Goal: Transaction & Acquisition: Purchase product/service

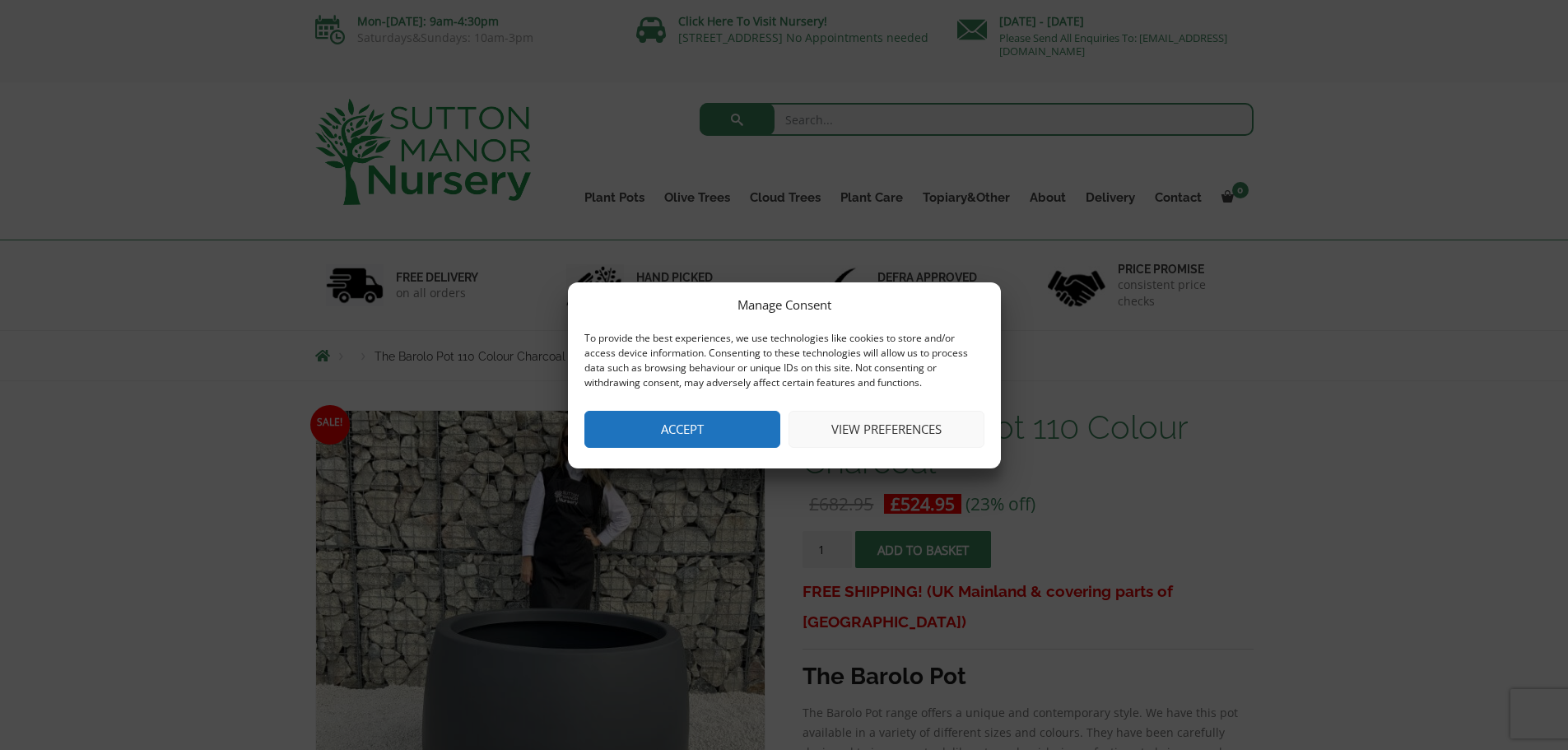
click at [745, 432] on button "Accept" at bounding box center [682, 429] width 196 height 37
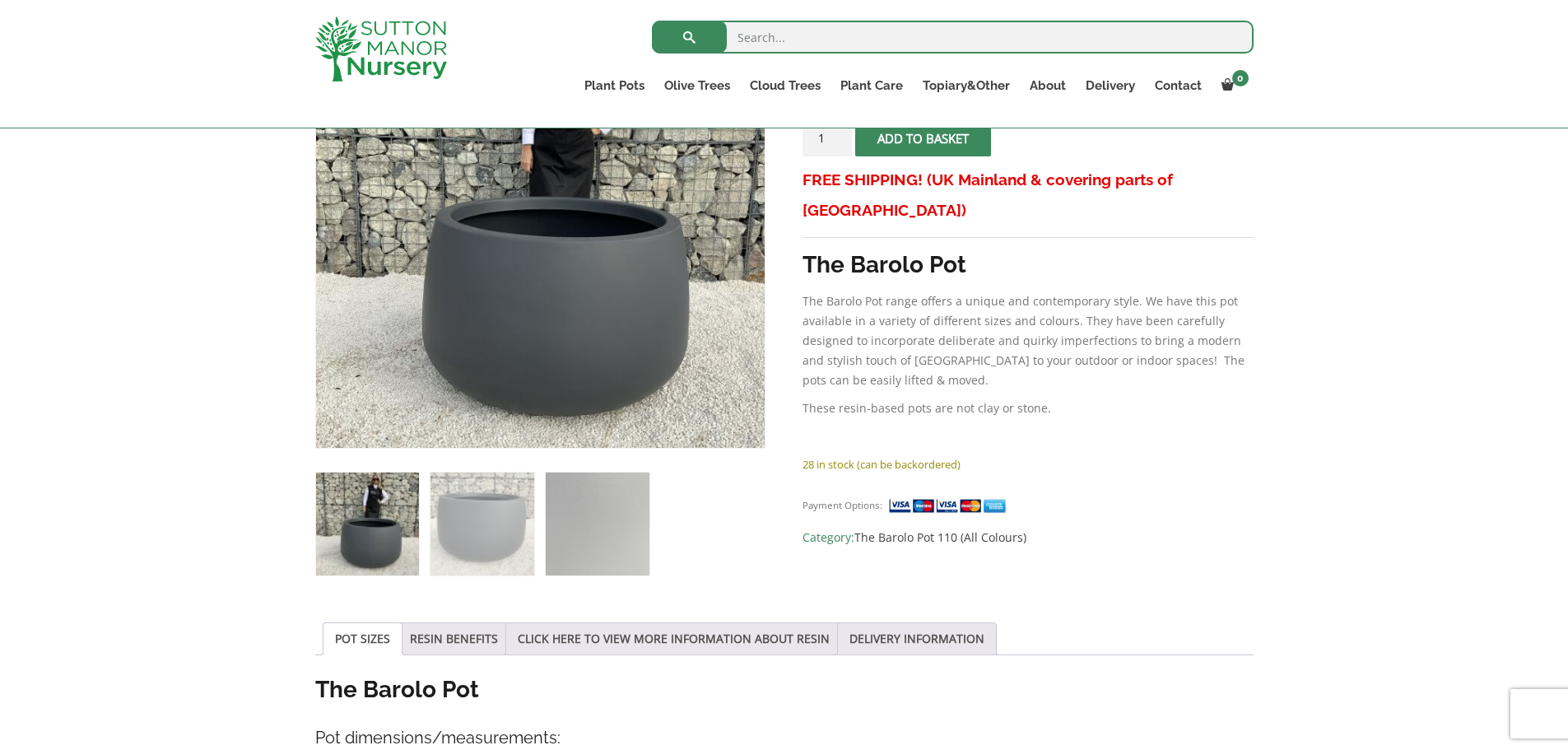
scroll to position [53, 0]
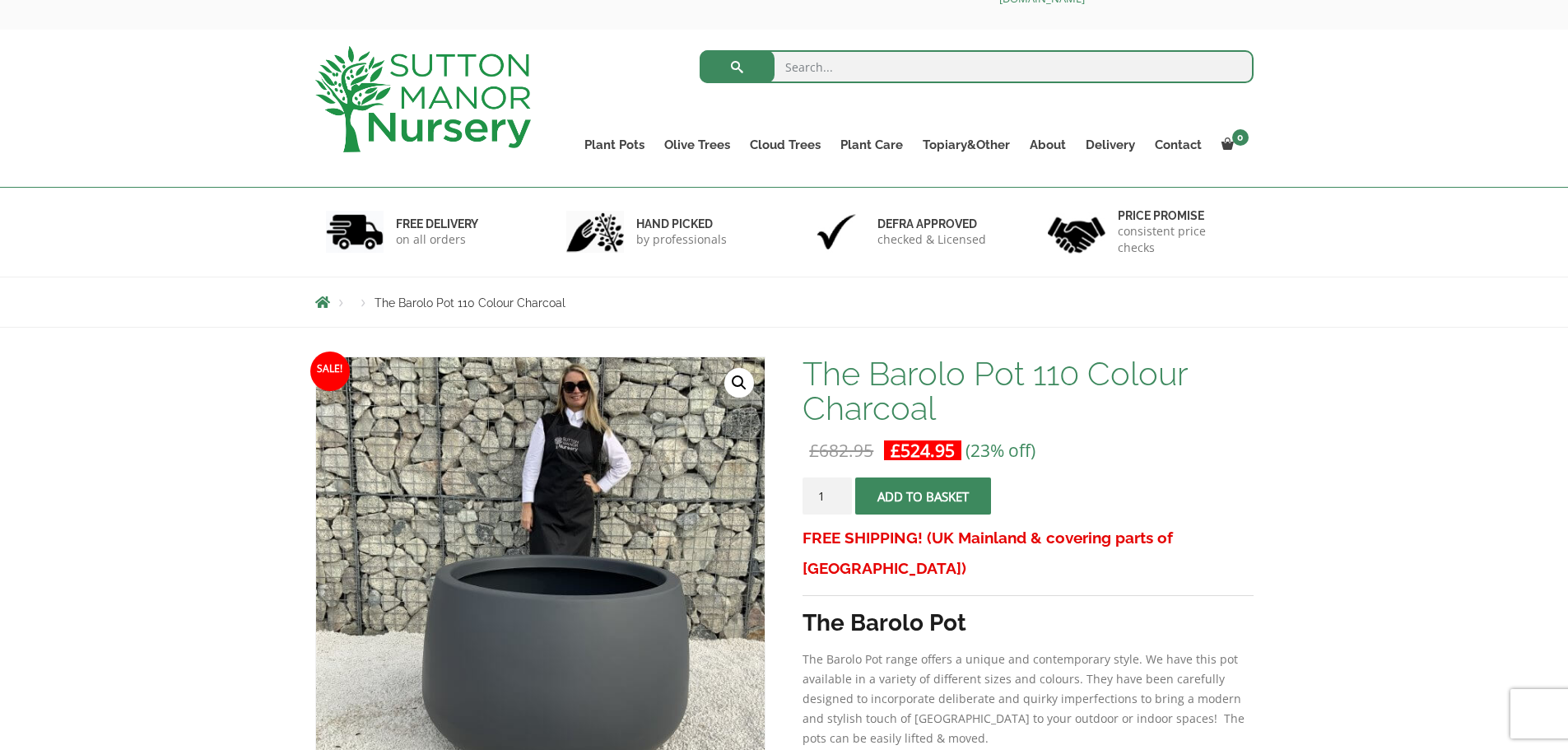
drag, startPoint x: 821, startPoint y: 491, endPoint x: 790, endPoint y: 489, distance: 31.1
click at [838, 491] on input "2" at bounding box center [827, 496] width 49 height 37
drag, startPoint x: 824, startPoint y: 496, endPoint x: 835, endPoint y: 489, distance: 13.0
click at [825, 495] on input "2" at bounding box center [827, 496] width 49 height 37
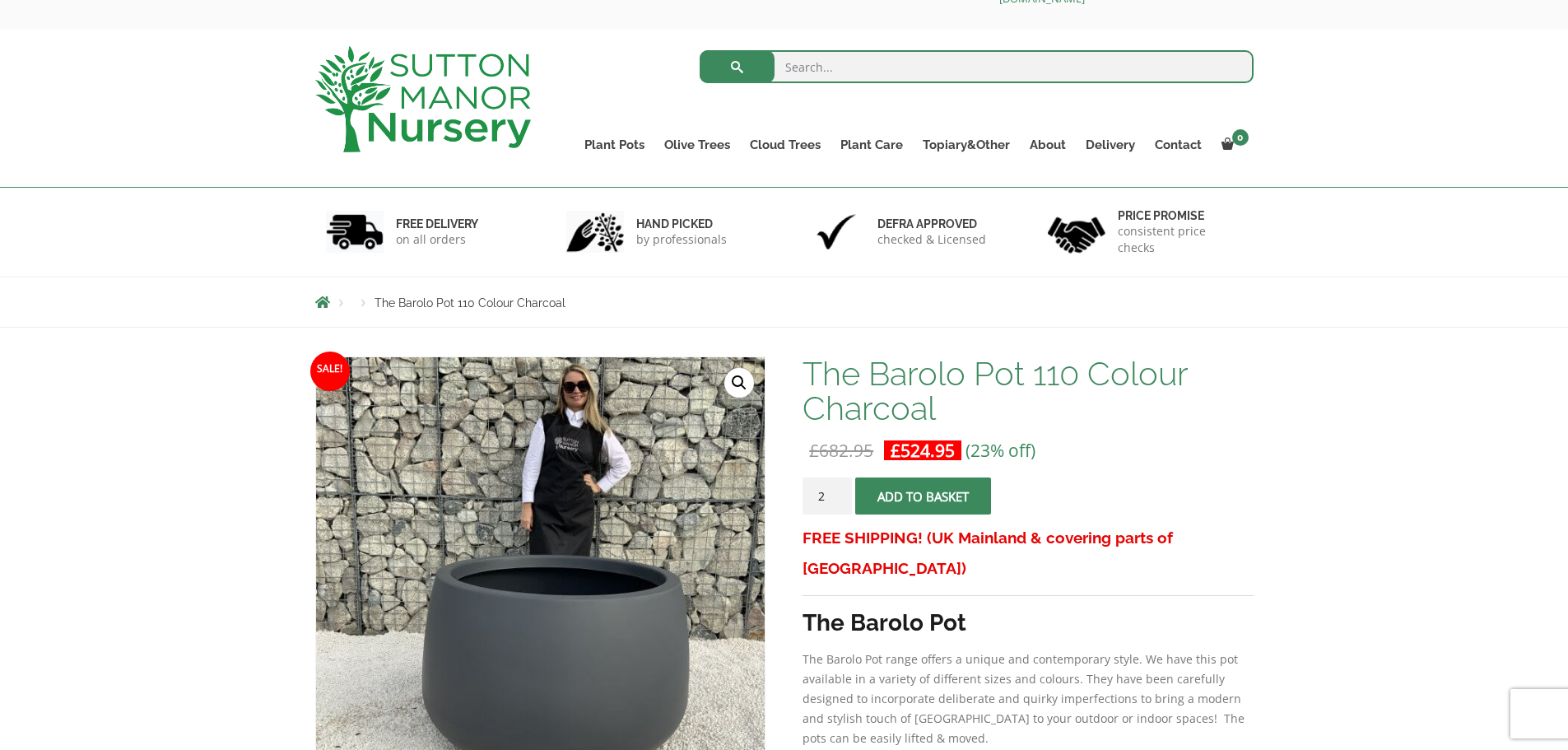
drag, startPoint x: 825, startPoint y: 496, endPoint x: 773, endPoint y: 496, distance: 52.0
type input "13"
click at [923, 497] on span "submit" at bounding box center [923, 497] width 0 height 0
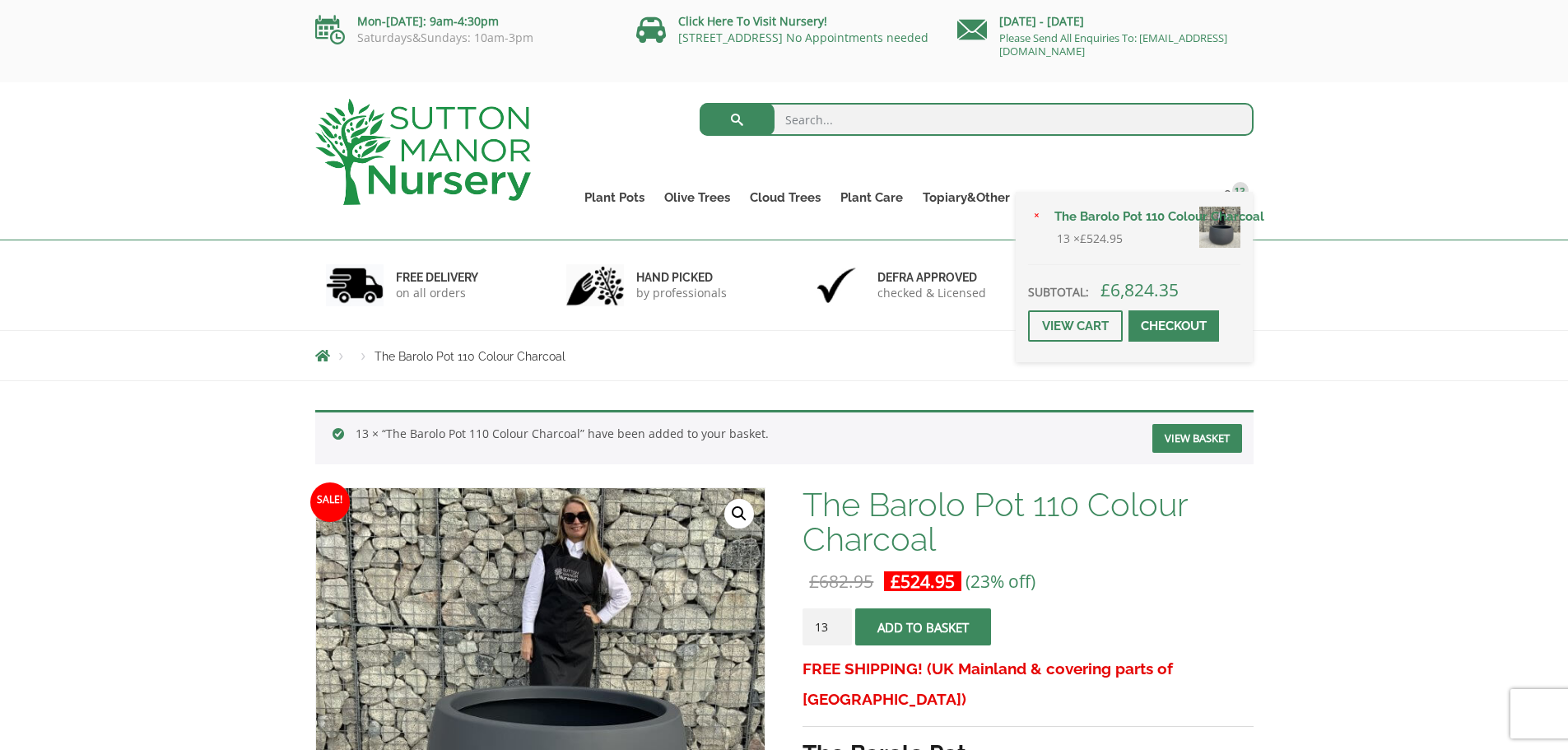
click at [1227, 205] on link "The Barolo Pot 110 Colour Charcoal" at bounding box center [1143, 217] width 196 height 24
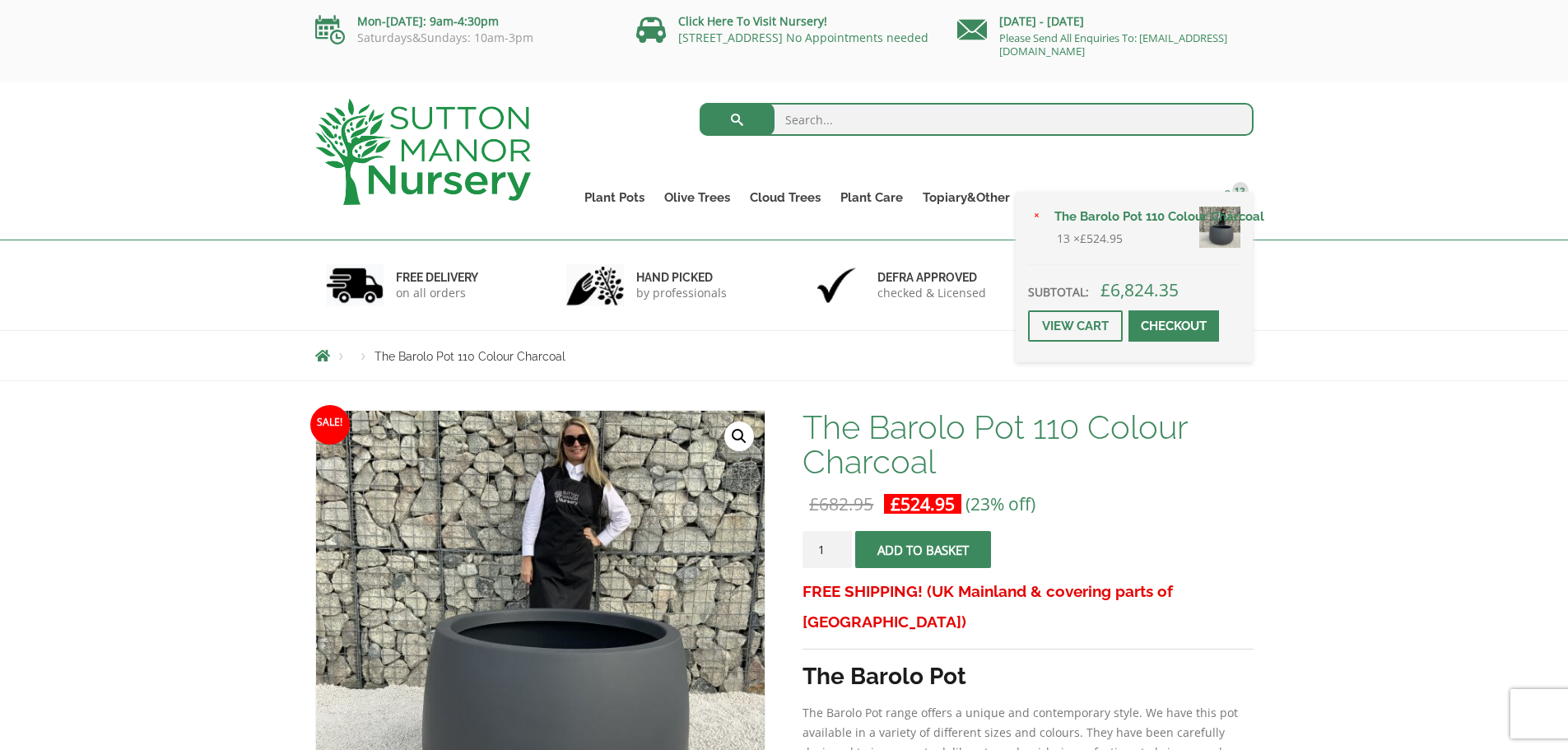
click at [1241, 184] on span "13" at bounding box center [1240, 189] width 16 height 16
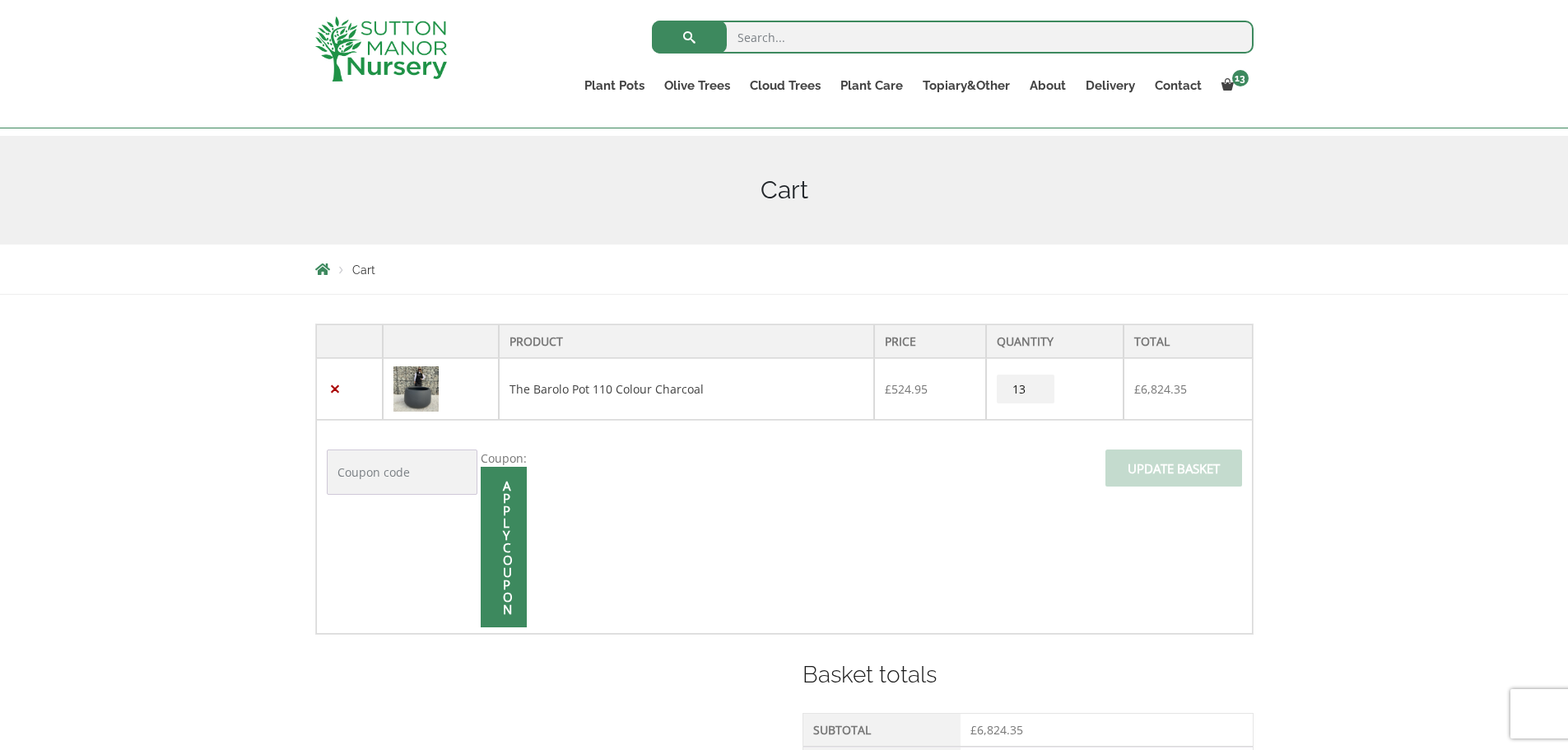
scroll to position [218, 0]
